Goal: Communication & Community: Answer question/provide support

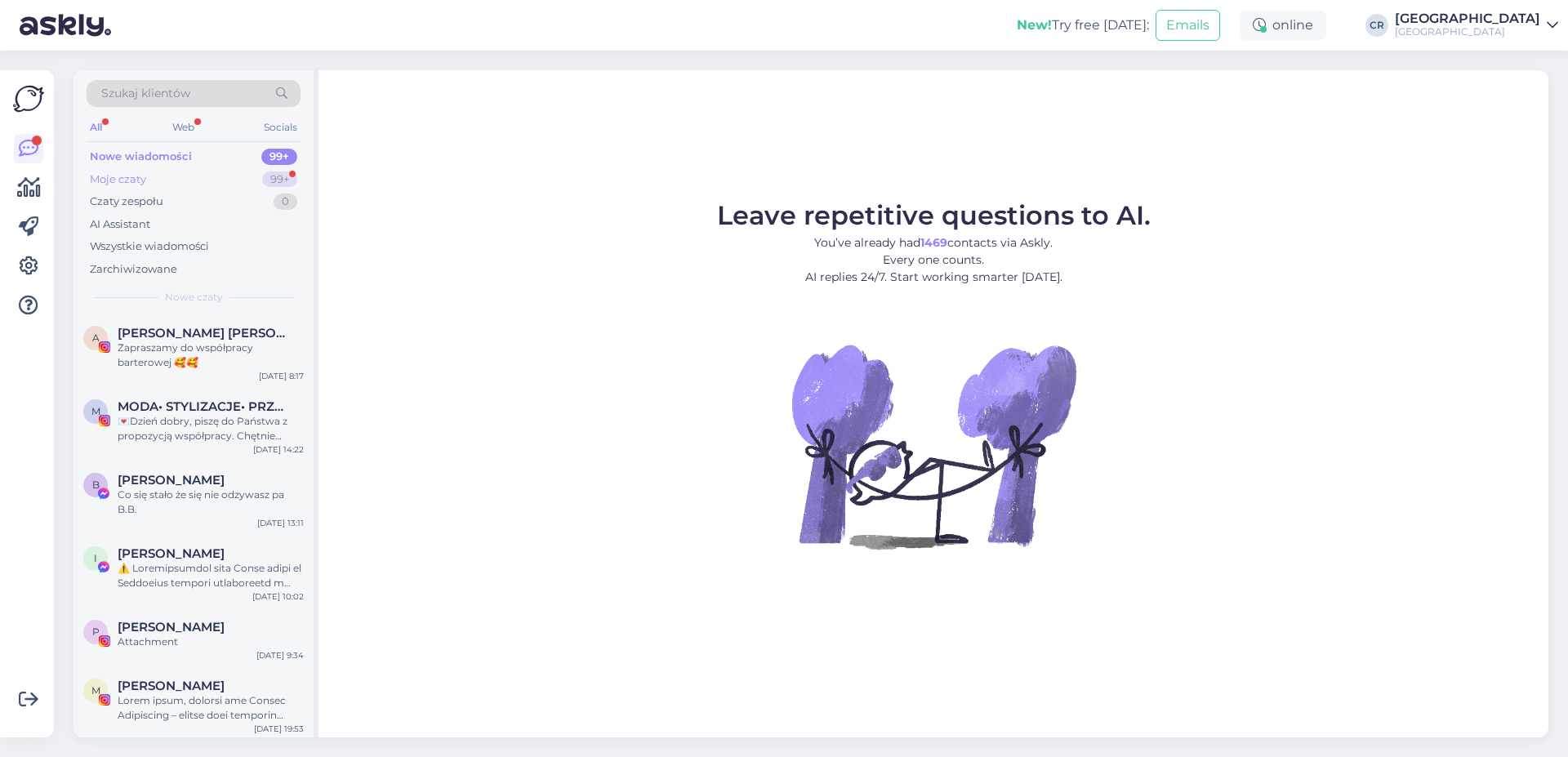
click at [160, 171] on div "Moje czaty 99+" at bounding box center [193, 180] width 214 height 23
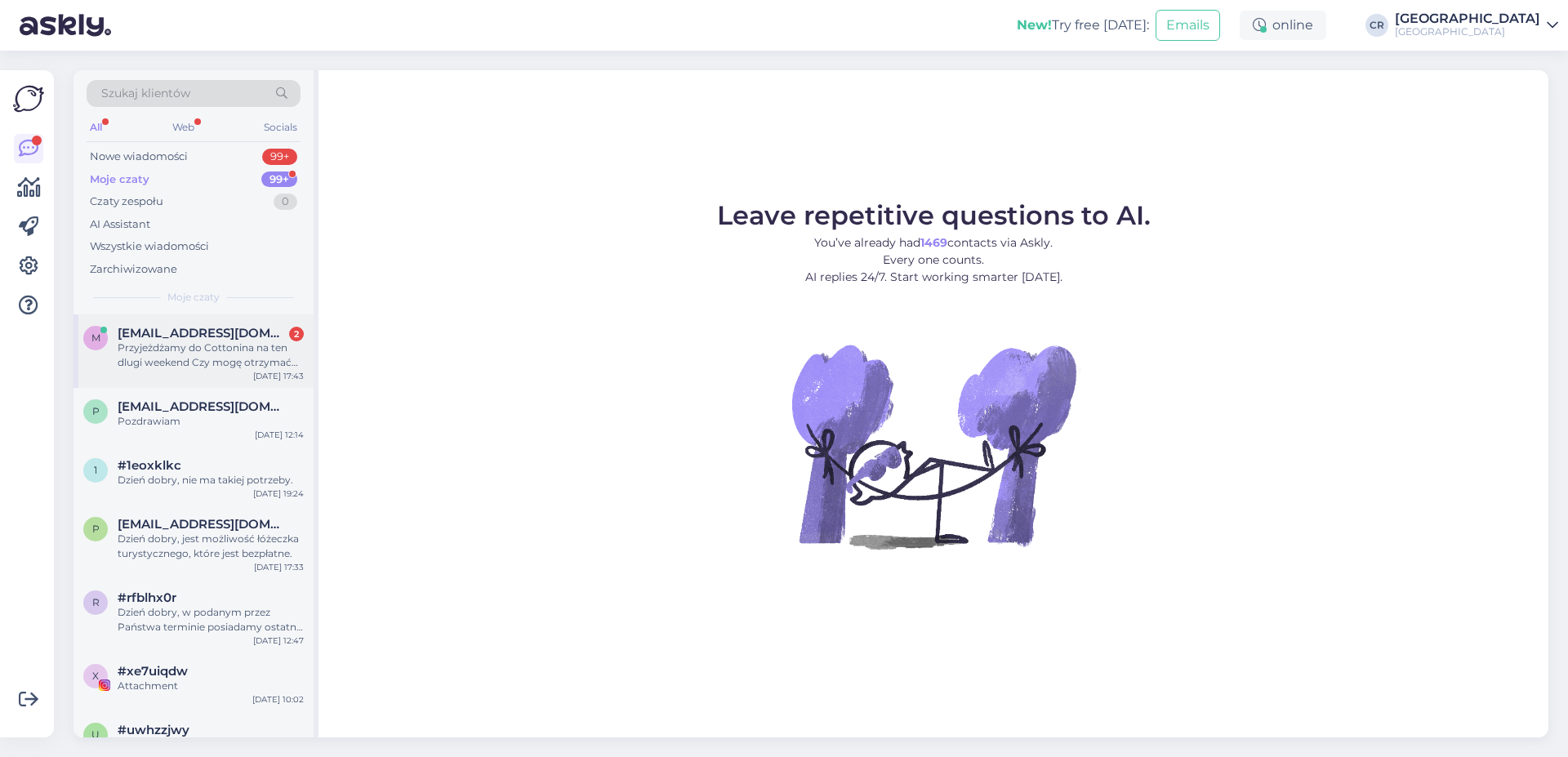
click at [200, 367] on div "Przyjeżdżamy do Cottonina na ten dlugi weekend Czy mogę otrzymać plan animacji?" at bounding box center [211, 355] width 186 height 29
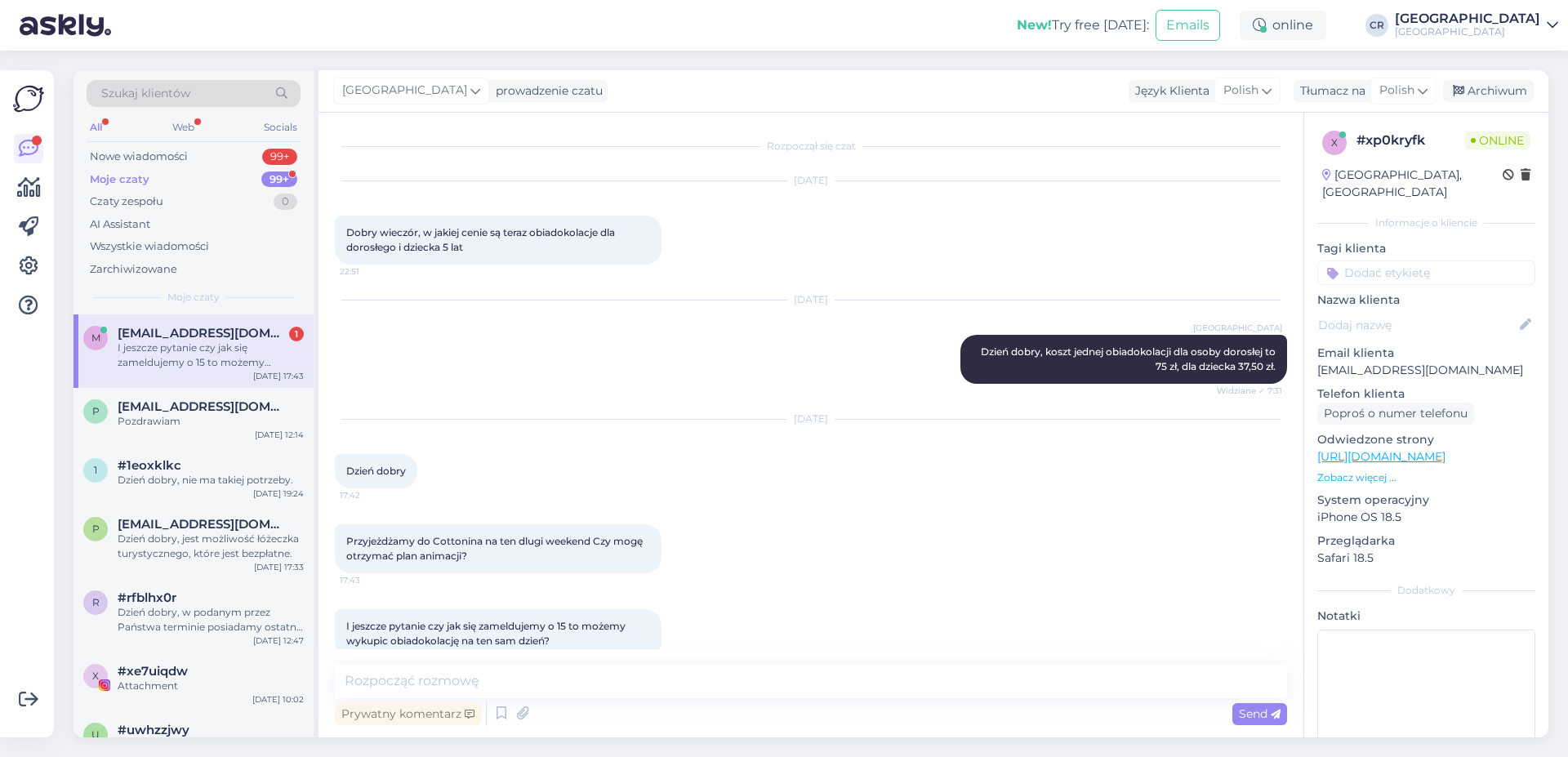
scroll to position [27, 0]
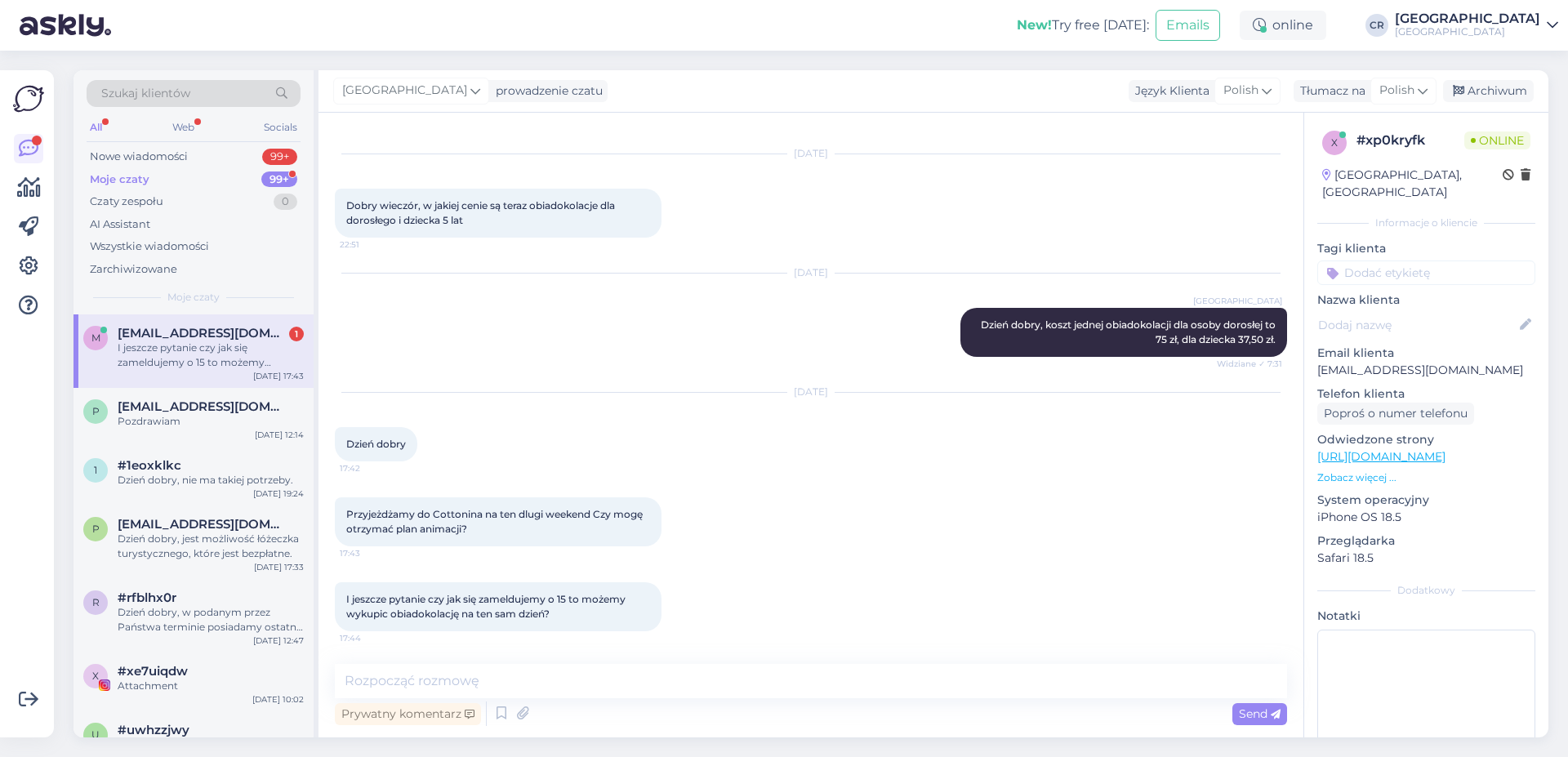
click at [785, 561] on div "Przyjeżdżamy do Cottonina na ten dlugi weekend Czy mogę otrzymać plan animacji?…" at bounding box center [811, 522] width 952 height 85
click at [564, 679] on textarea at bounding box center [811, 681] width 952 height 34
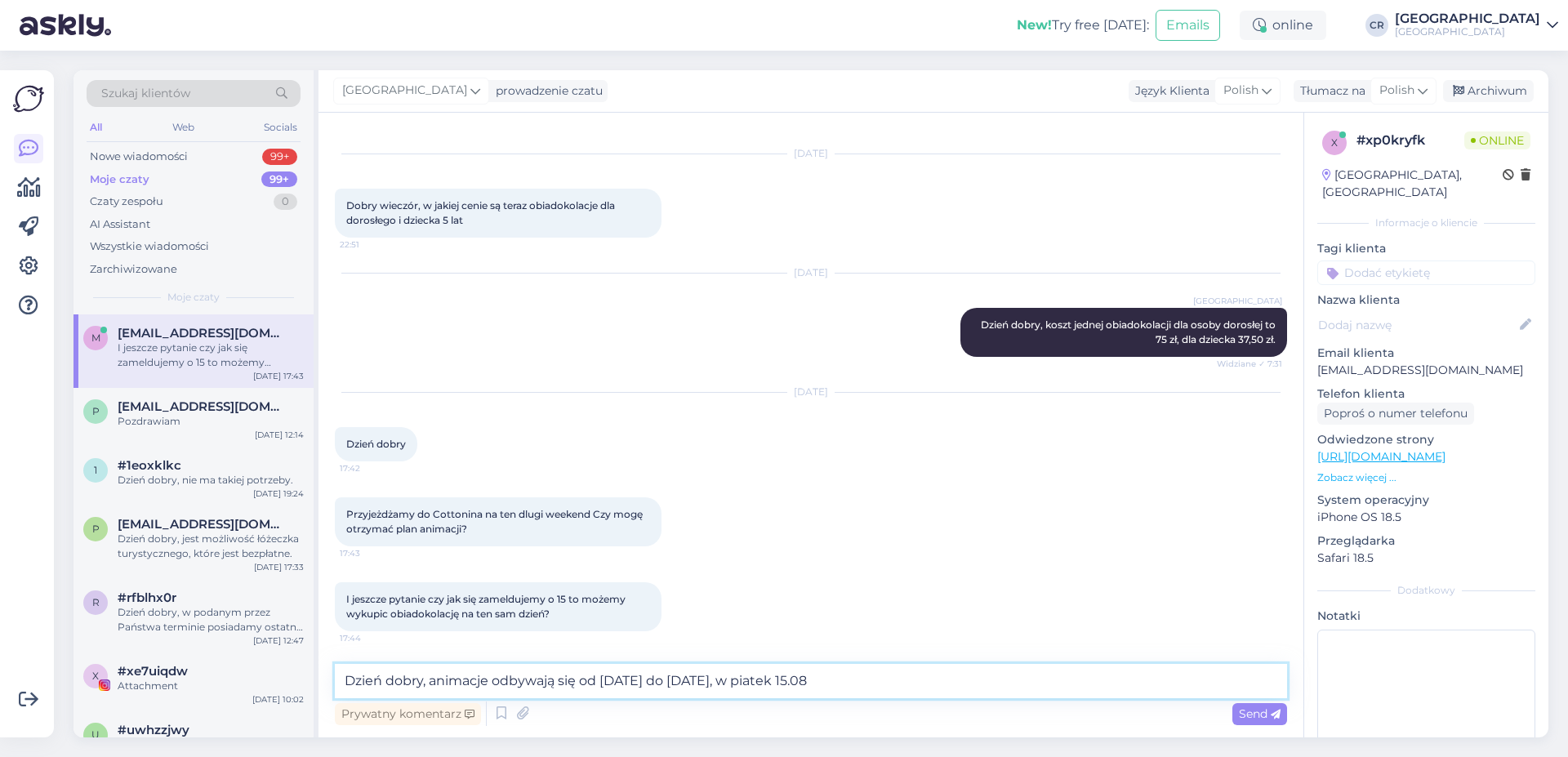
click at [792, 690] on textarea "Dzień dobry, animacje odbywają się od [DATE] do [DATE], w piatek 15.08" at bounding box center [811, 681] width 952 height 34
click at [893, 675] on textarea "Dzień dobry, animacje odbywają się od [DATE] do [DATE], [DATE] 15.08" at bounding box center [811, 681] width 952 height 34
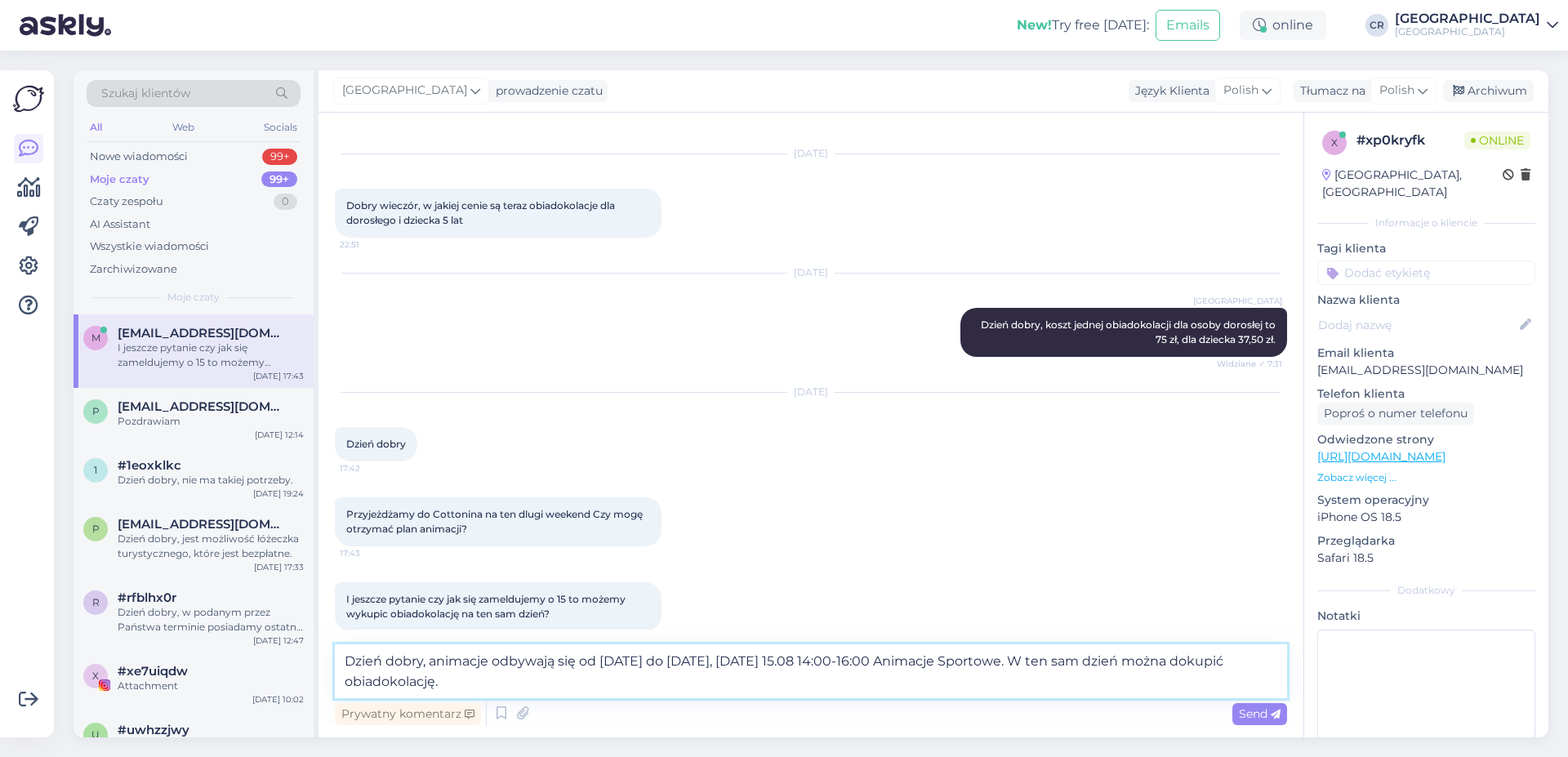
type textarea "Dzień dobry, animacje odbywają się od [DATE] do [DATE], [DATE] 15.08 14:00-16:0…"
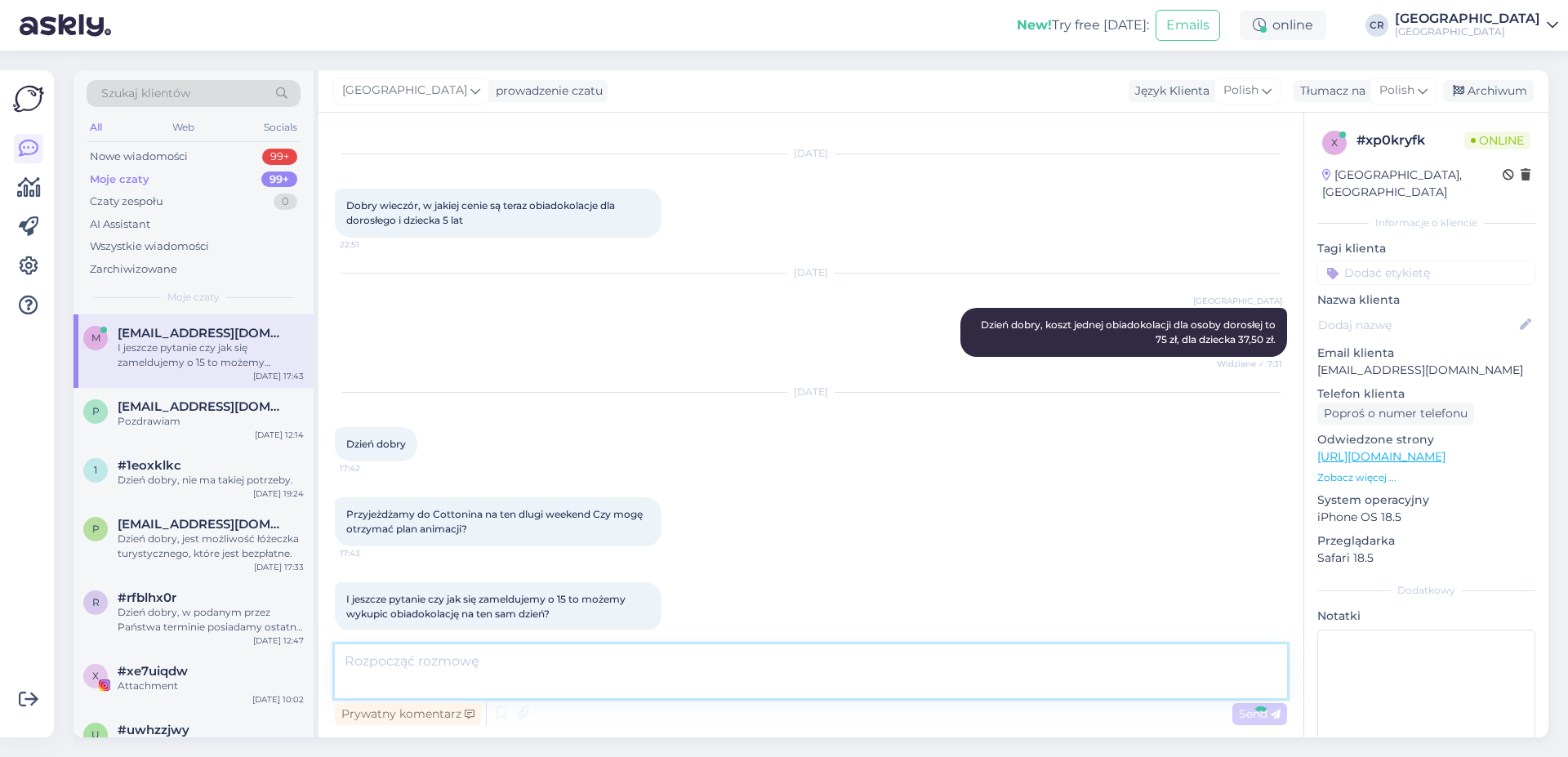
scroll to position [127, 0]
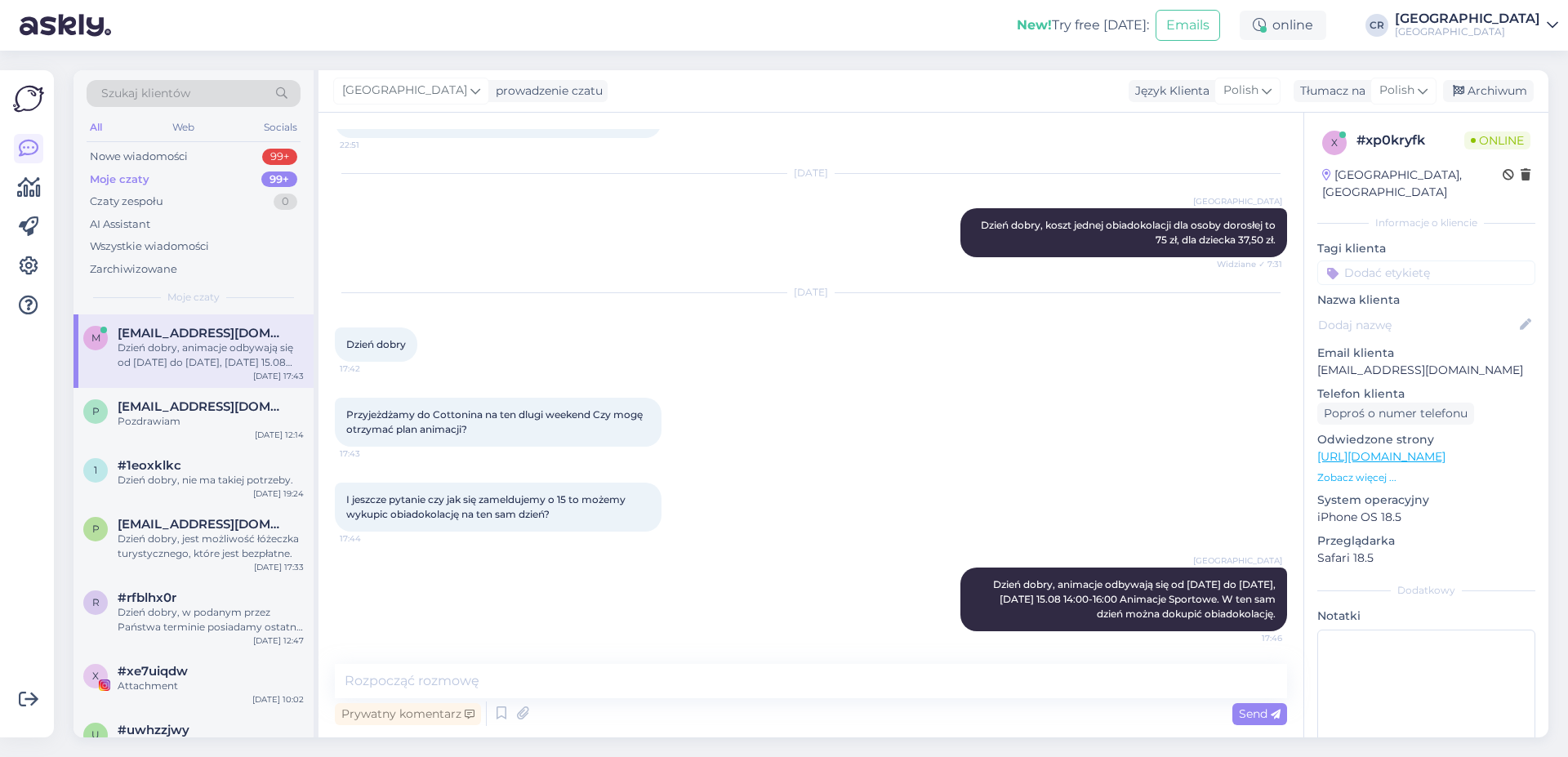
drag, startPoint x: 987, startPoint y: 587, endPoint x: 1300, endPoint y: 630, distance: 315.9
click at [1300, 630] on div "Rozpoczął się czat [DATE] Dobry wieczór, w jakiej cenie są teraz obiadokolacje …" at bounding box center [818, 389] width 967 height 520
click at [963, 577] on div "[GEOGRAPHIC_DATA] Dzień dobry, animacje odbywają się od [DATE] do [DATE], [DATE…" at bounding box center [1123, 600] width 327 height 63
click at [1251, 606] on div "[GEOGRAPHIC_DATA] Dzień dobry, animacje odbywają się od [DATE] do [DATE], [DATE…" at bounding box center [1123, 600] width 327 height 63
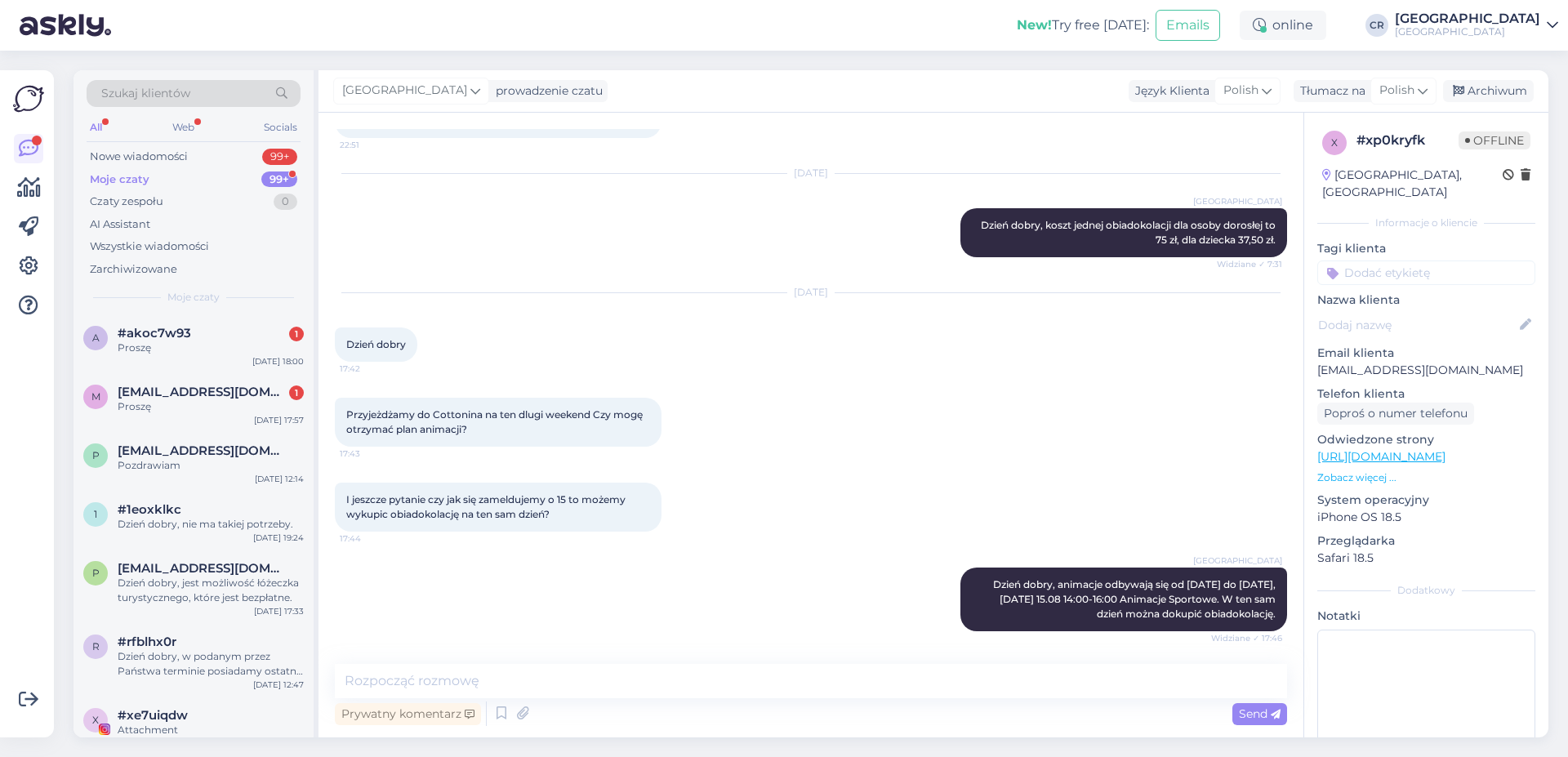
scroll to position [408, 0]
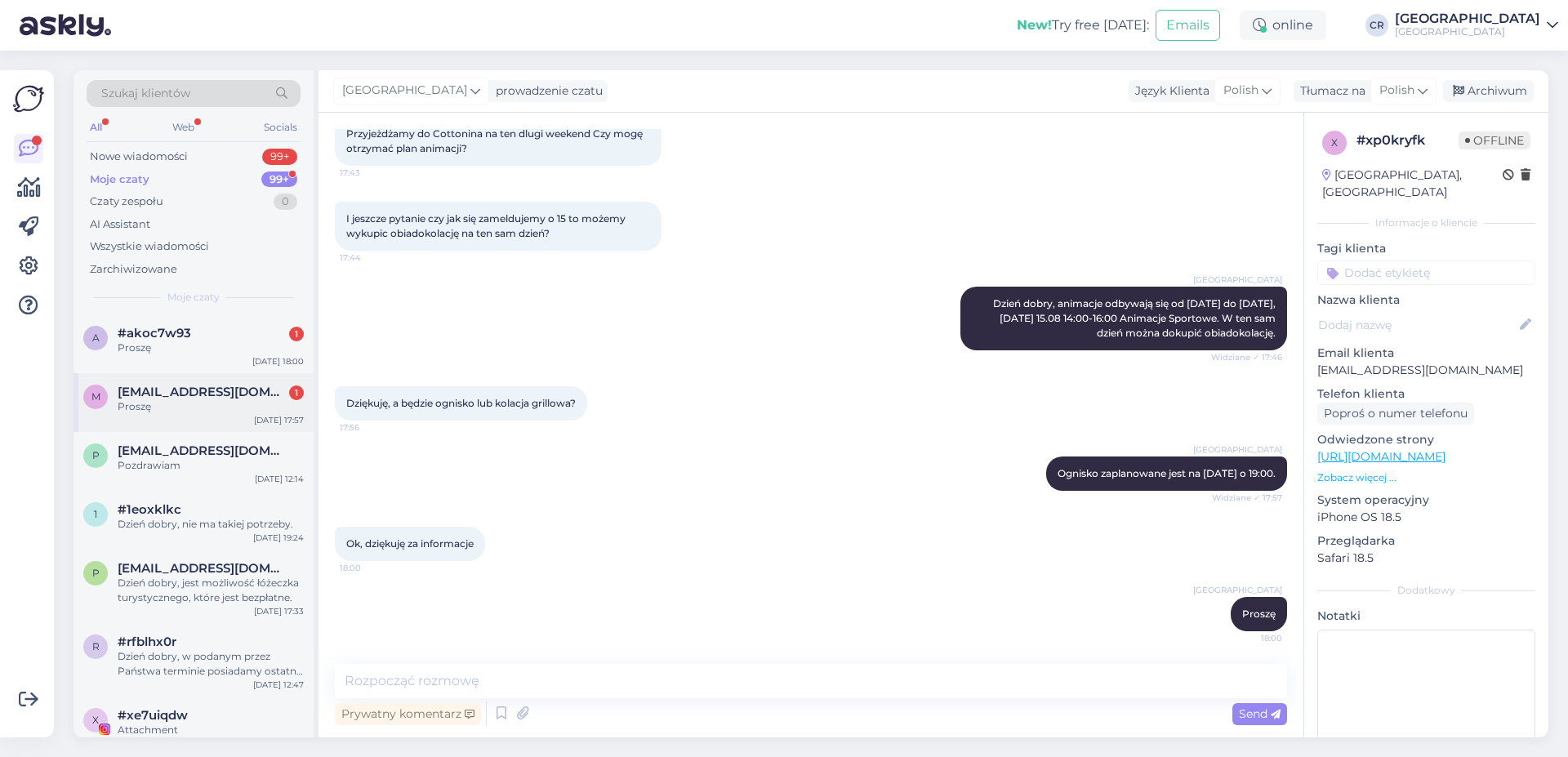
click at [183, 416] on div "m [PERSON_NAME][EMAIL_ADDRESS][DOMAIN_NAME] 1 Proszę [DATE] 17:57" at bounding box center [193, 402] width 240 height 59
click at [190, 363] on div "a #akoc7w93 1 Proszę [DATE] 18:00" at bounding box center [193, 344] width 240 height 59
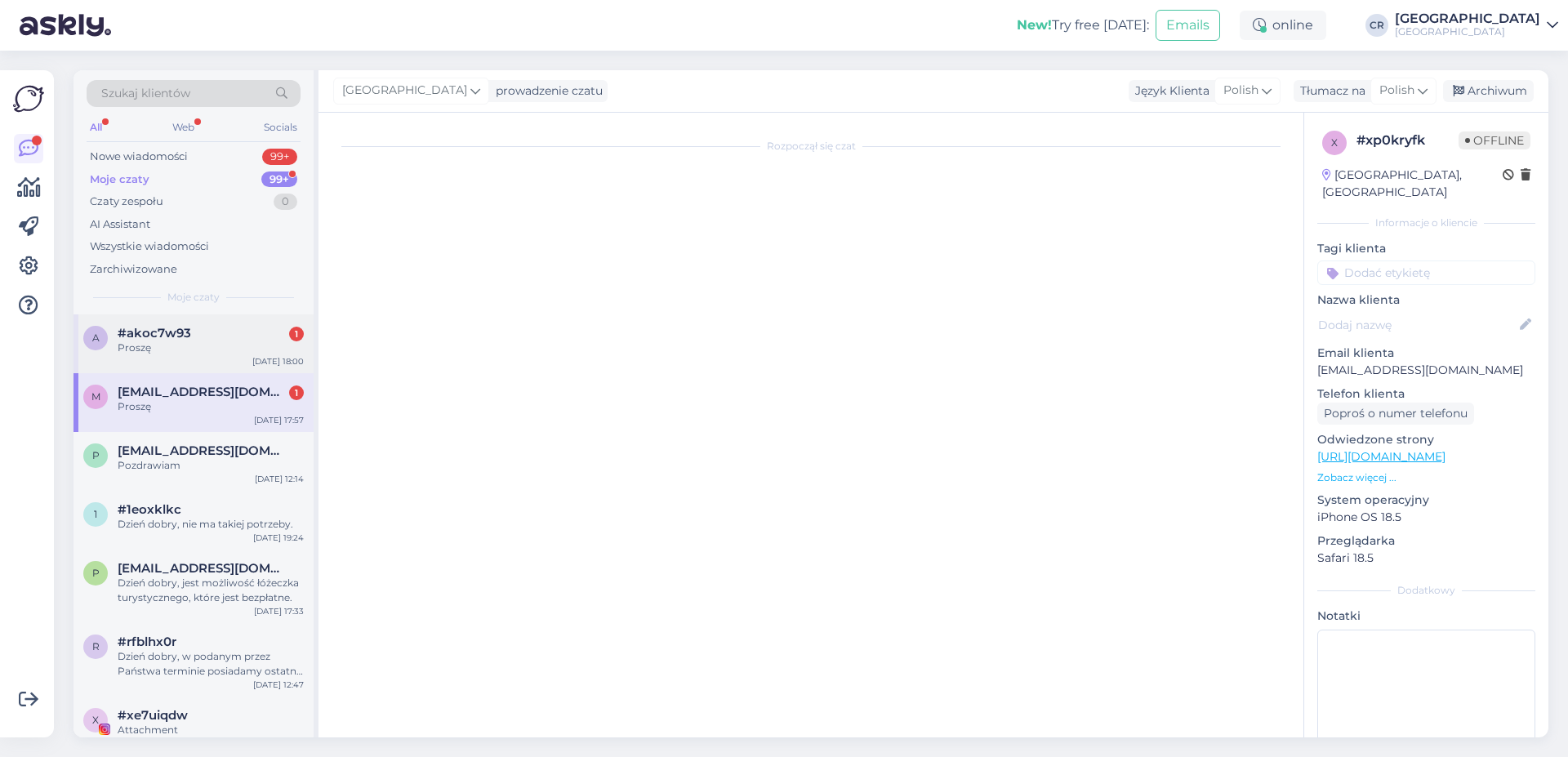
scroll to position [0, 0]
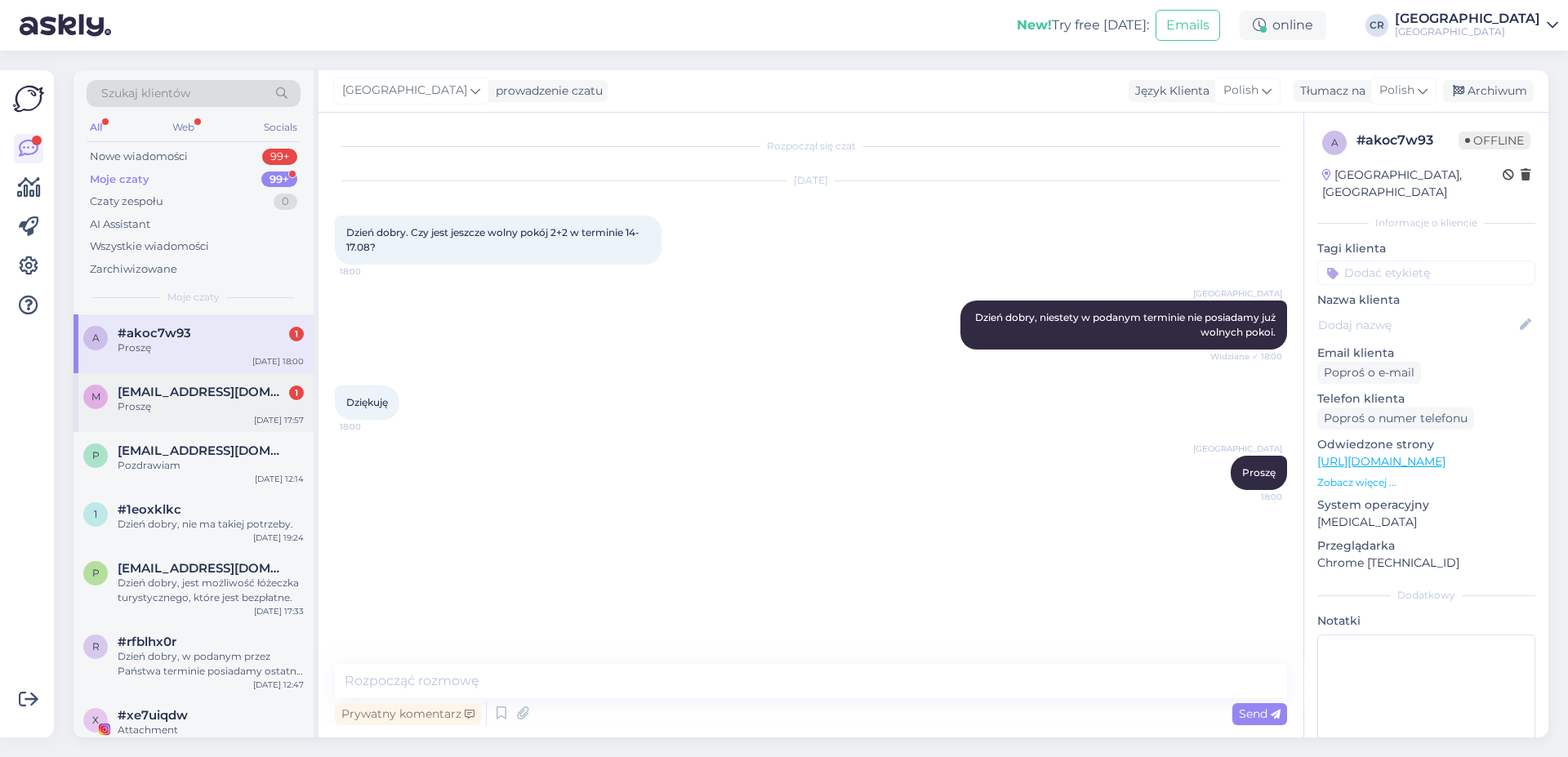
click at [194, 407] on div "Proszę" at bounding box center [211, 406] width 186 height 15
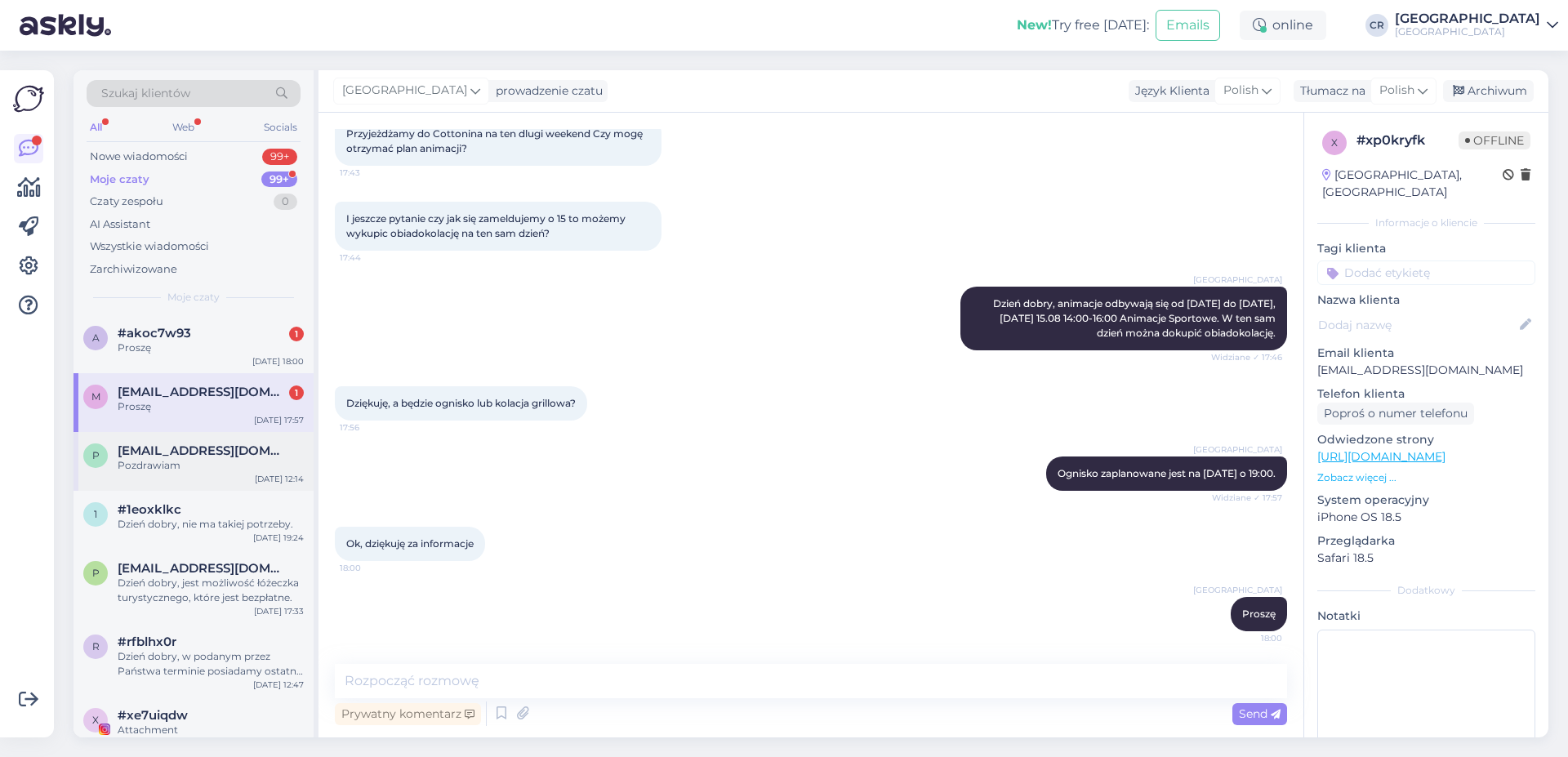
click at [185, 447] on span "[EMAIL_ADDRESS][DOMAIN_NAME]" at bounding box center [203, 451] width 170 height 15
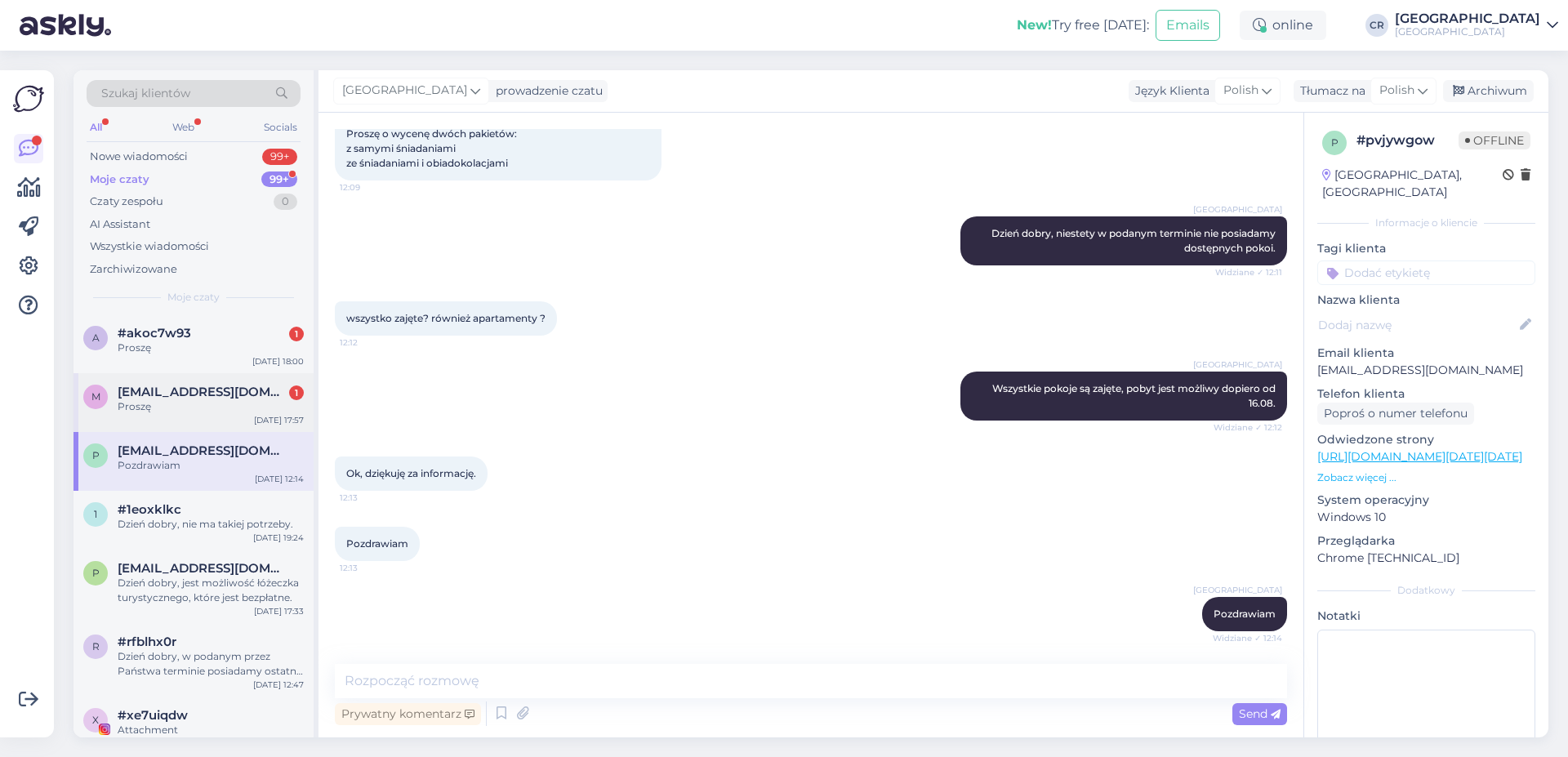
click at [191, 381] on div "m [PERSON_NAME][EMAIL_ADDRESS][DOMAIN_NAME] 1 Proszę [DATE] 17:57" at bounding box center [193, 402] width 240 height 59
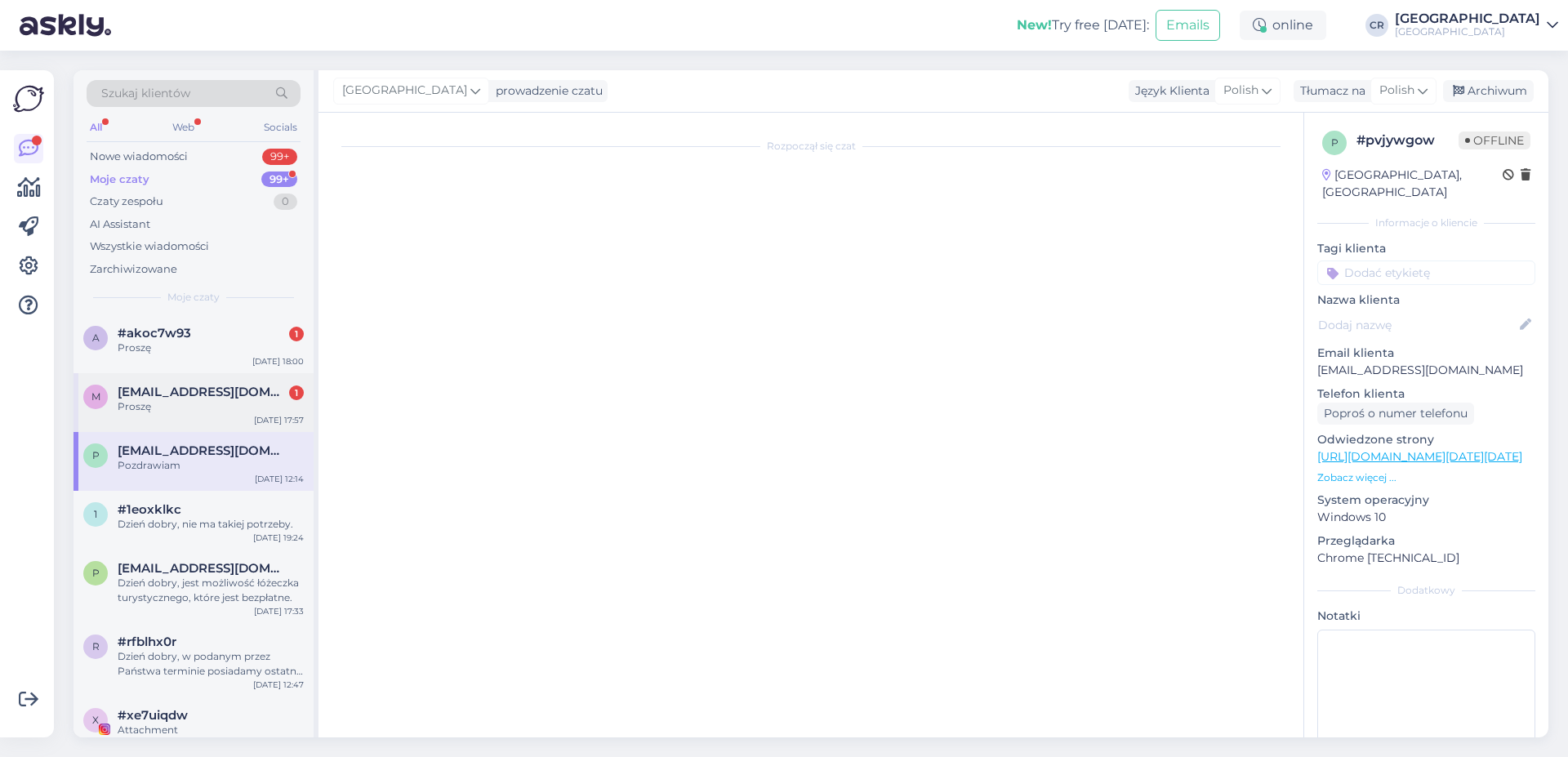
scroll to position [408, 0]
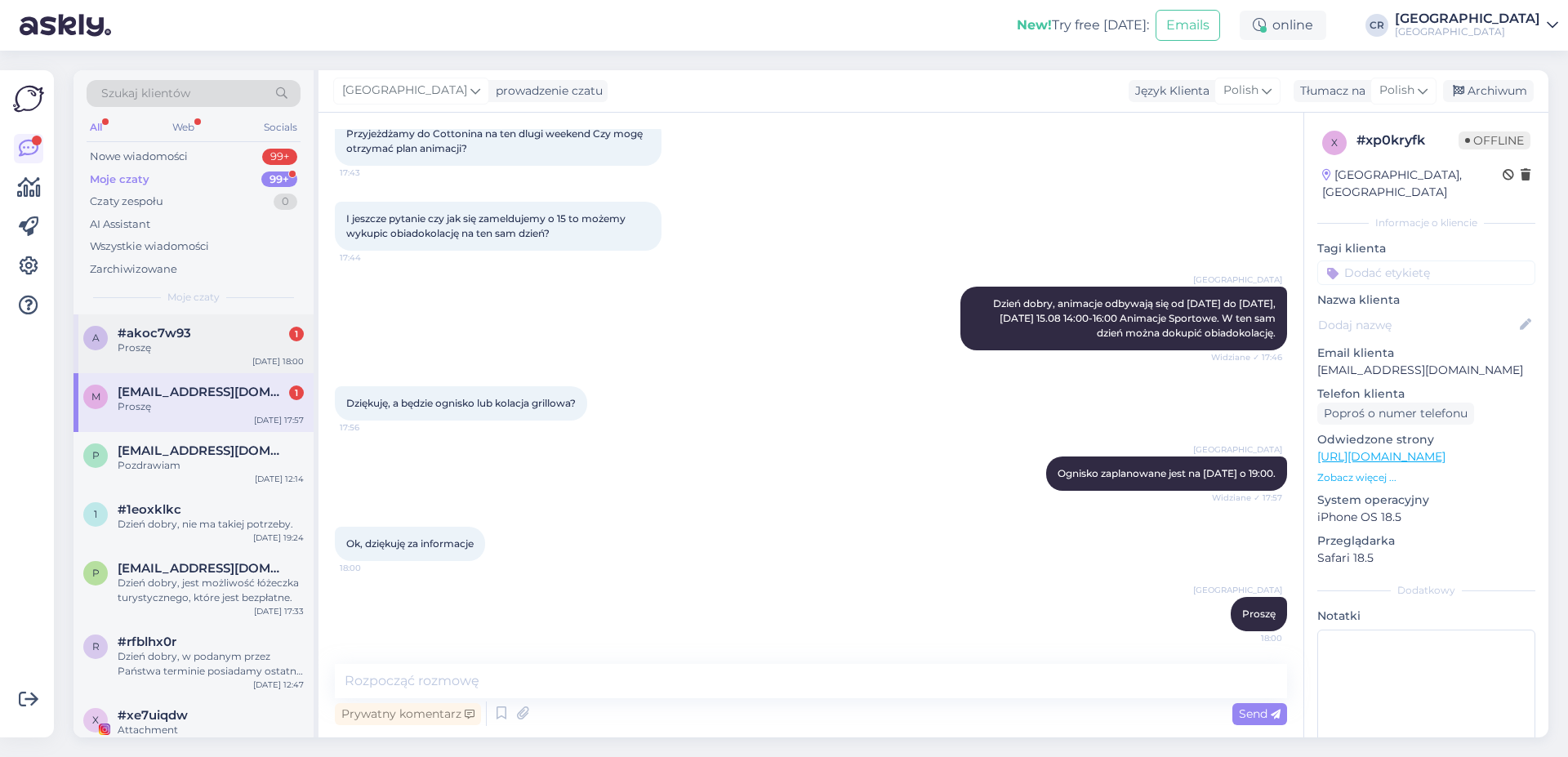
click at [237, 328] on div "#akoc7w93 1" at bounding box center [211, 333] width 186 height 15
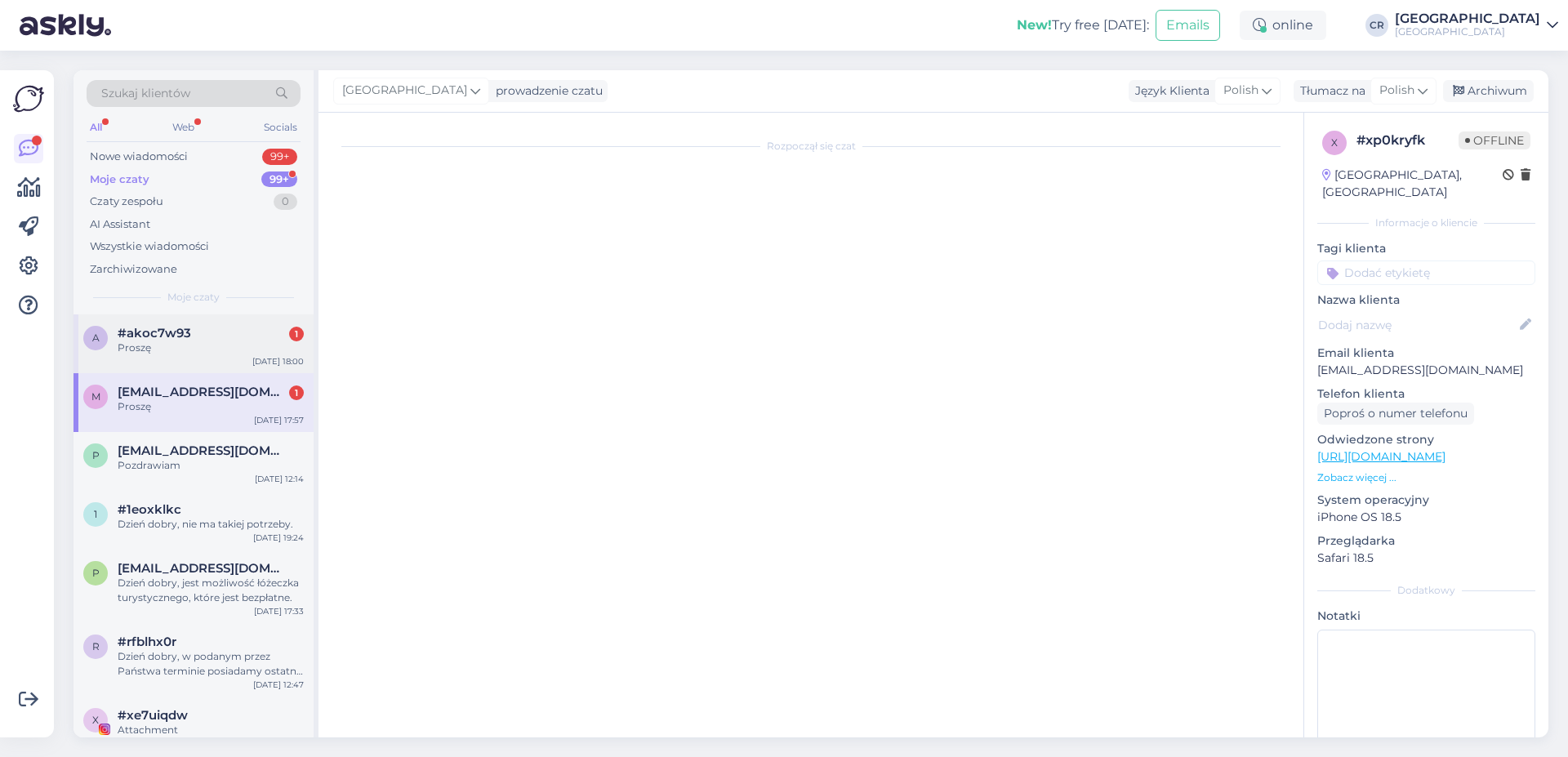
scroll to position [0, 0]
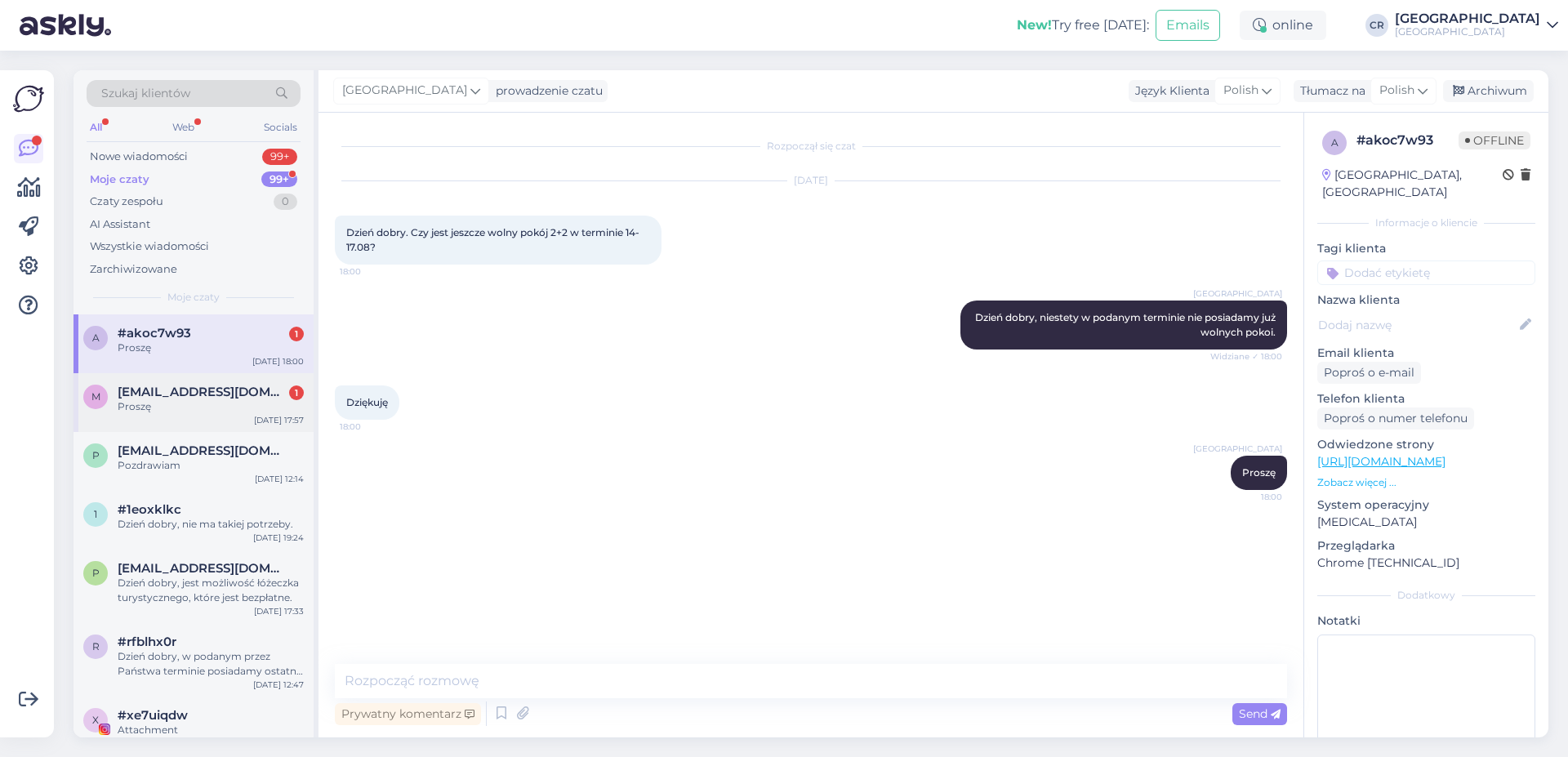
click at [208, 401] on div "Proszę" at bounding box center [211, 406] width 186 height 15
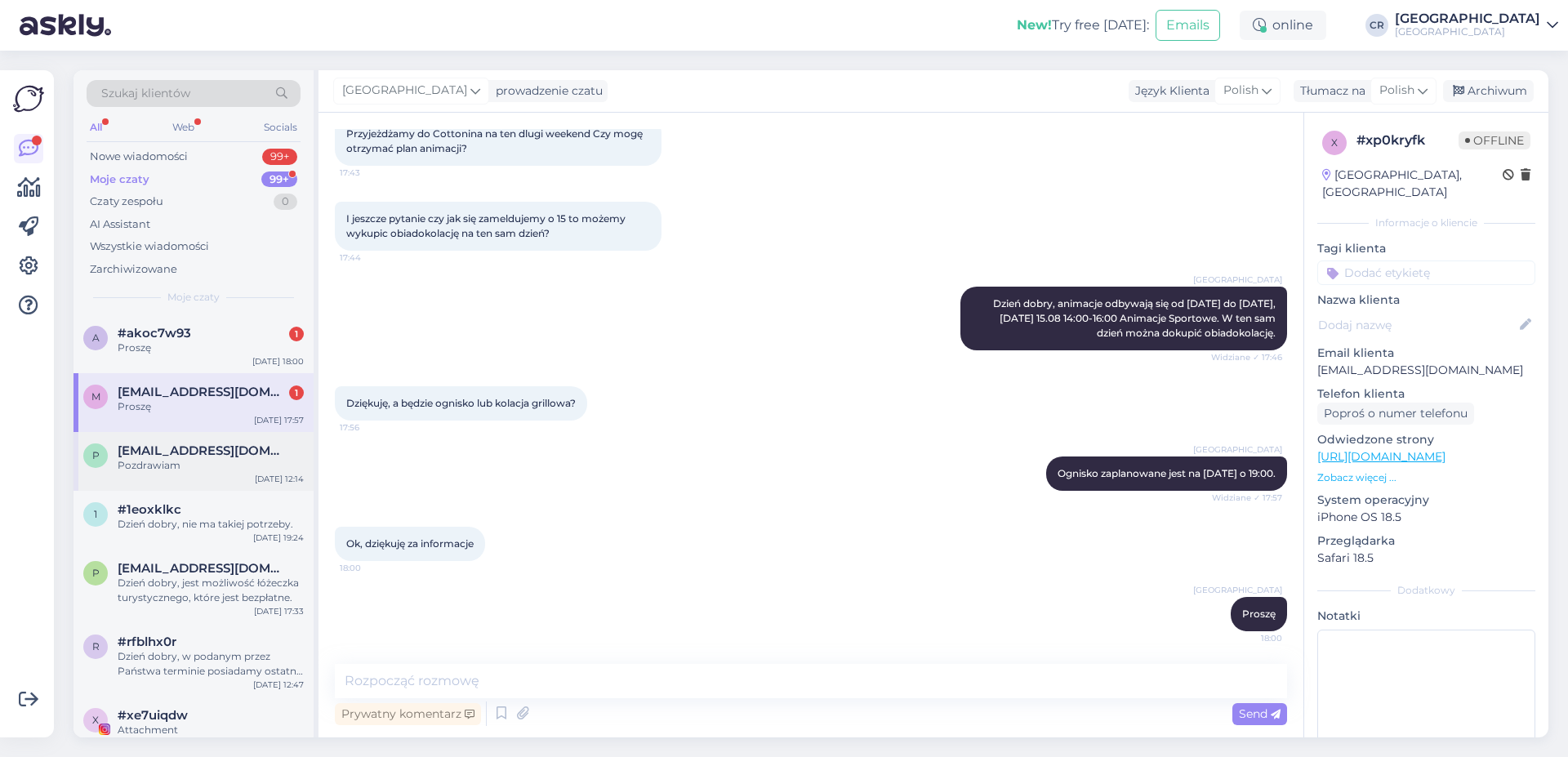
click at [177, 451] on span "[EMAIL_ADDRESS][DOMAIN_NAME]" at bounding box center [203, 451] width 170 height 15
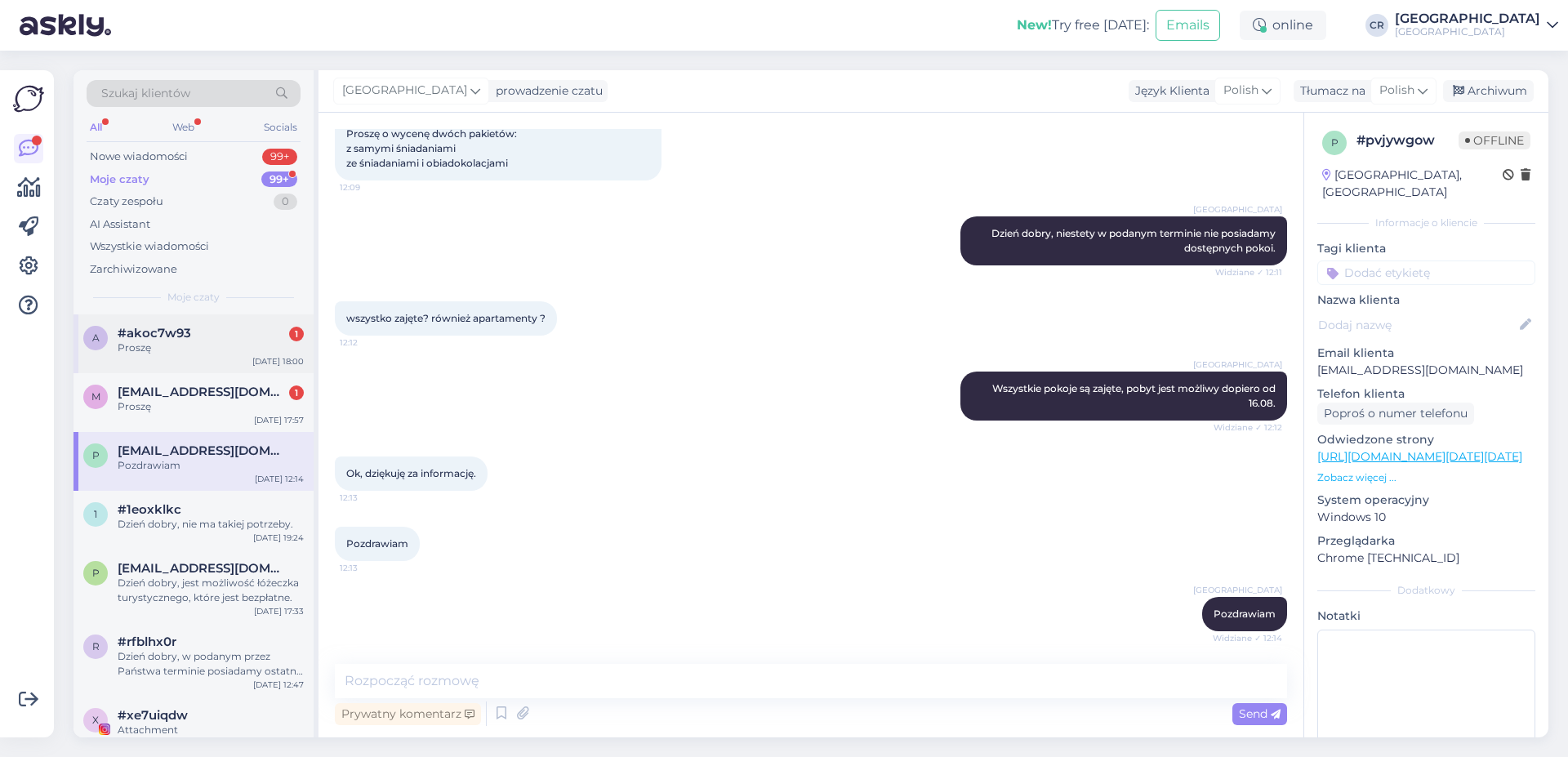
click at [183, 339] on span "#akoc7w93" at bounding box center [155, 333] width 74 height 15
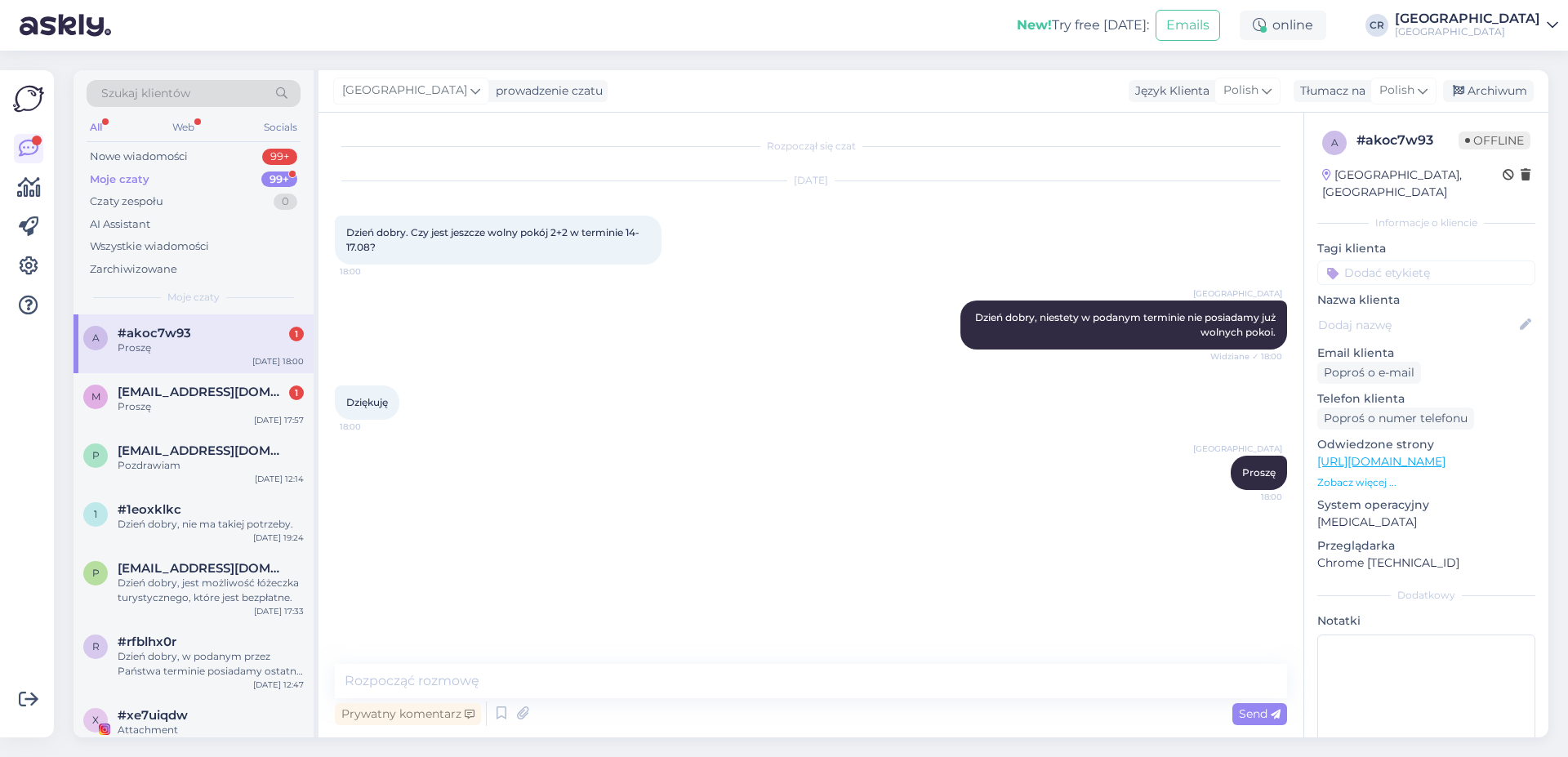
scroll to position [0, 0]
click at [160, 364] on div "a #akoc7w93 1 Proszę [DATE] 18:00" at bounding box center [193, 344] width 240 height 59
click at [184, 401] on div "Proszę" at bounding box center [211, 406] width 186 height 15
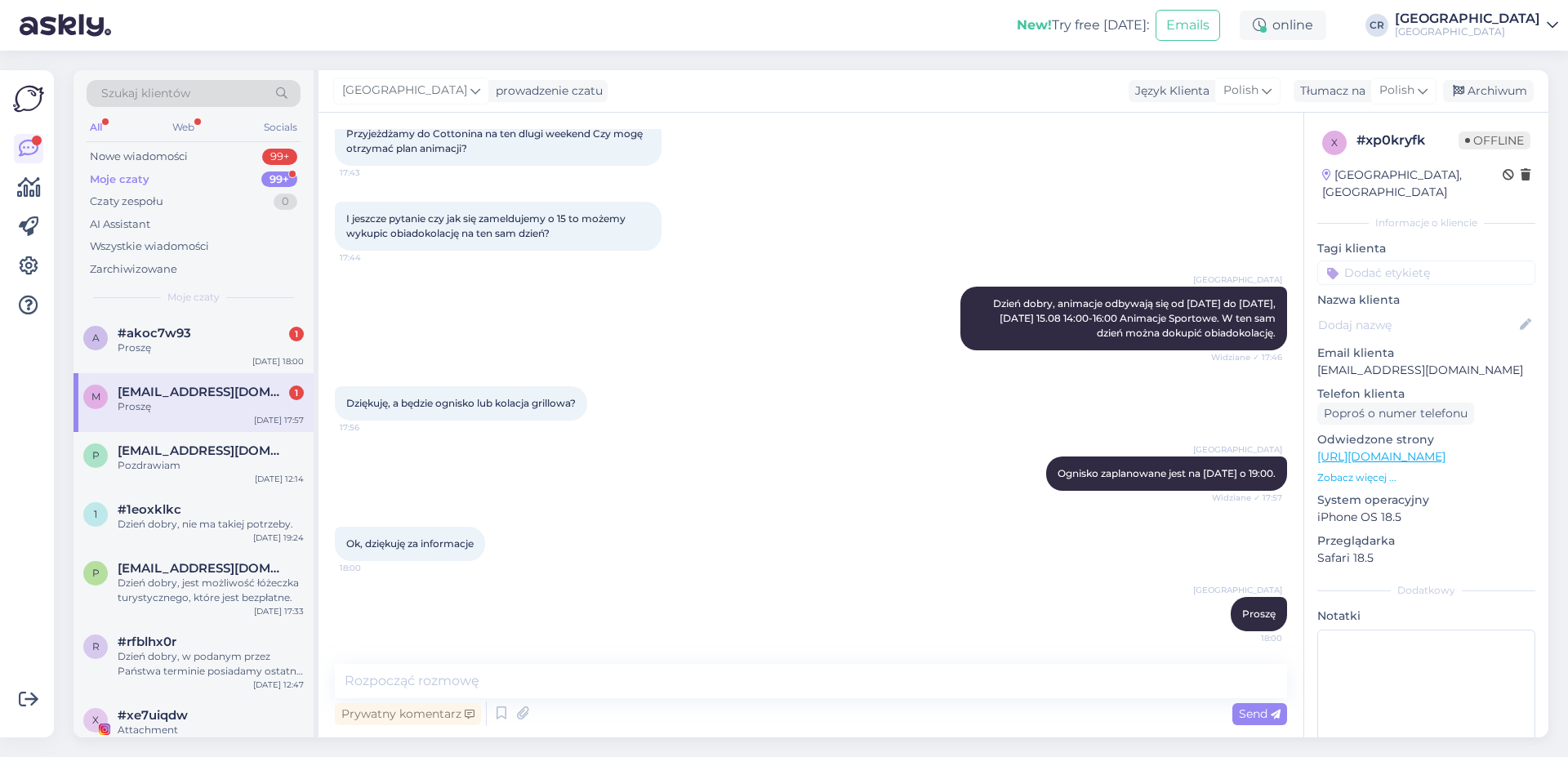
click at [106, 132] on div "All Web Socials" at bounding box center [193, 130] width 214 height 26
click at [108, 127] on div "All Web Socials" at bounding box center [193, 130] width 214 height 26
click at [92, 128] on div "All" at bounding box center [96, 127] width 19 height 21
click at [139, 166] on div "Nowe wiadomości 99+" at bounding box center [193, 157] width 214 height 23
